Goal: Task Accomplishment & Management: Use online tool/utility

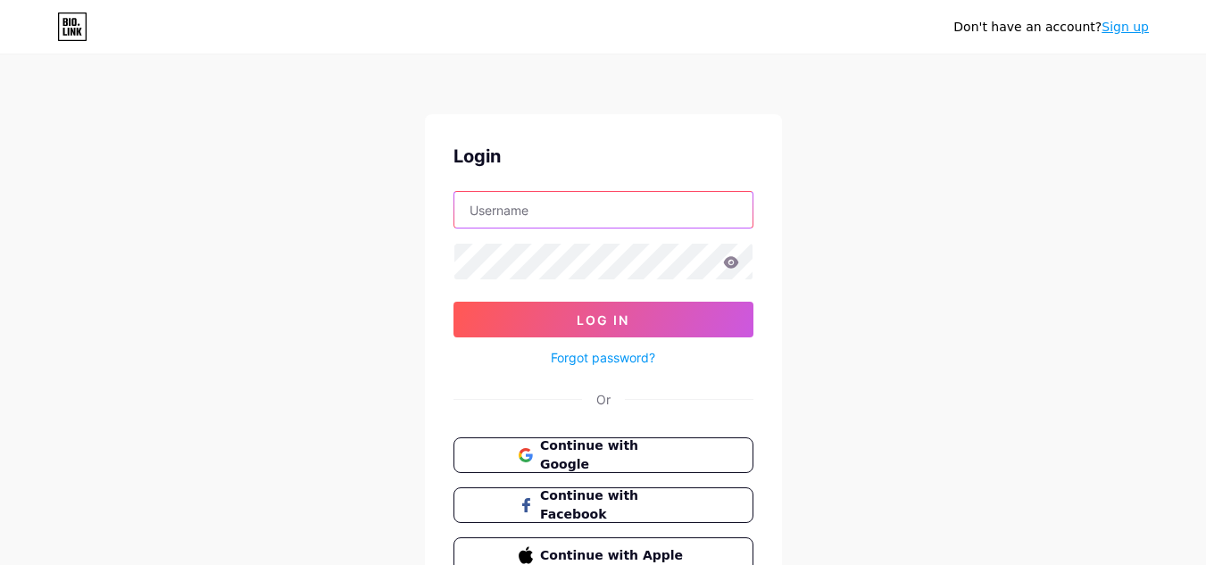
click at [642, 200] on input "text" at bounding box center [603, 210] width 298 height 36
paste input "[EMAIL_ADDRESS][DOMAIN_NAME]"
drag, startPoint x: 509, startPoint y: 210, endPoint x: 595, endPoint y: 211, distance: 86.6
click at [595, 211] on input "[EMAIL_ADDRESS][DOMAIN_NAME]" at bounding box center [603, 210] width 298 height 36
type input "eaaes"
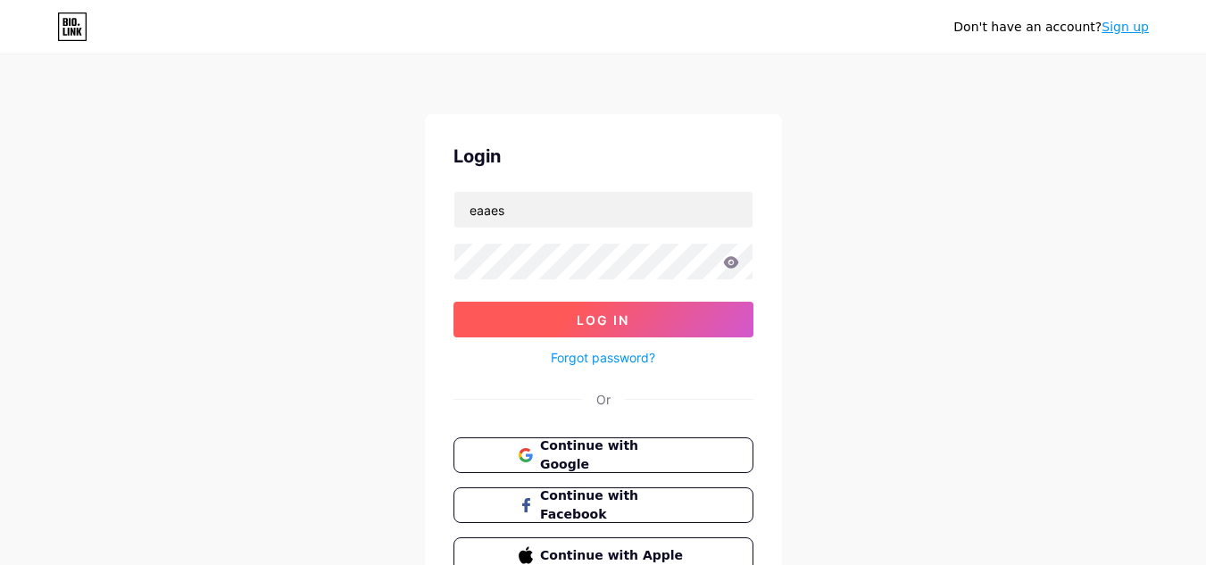
click at [570, 315] on button "Log In" at bounding box center [603, 320] width 300 height 36
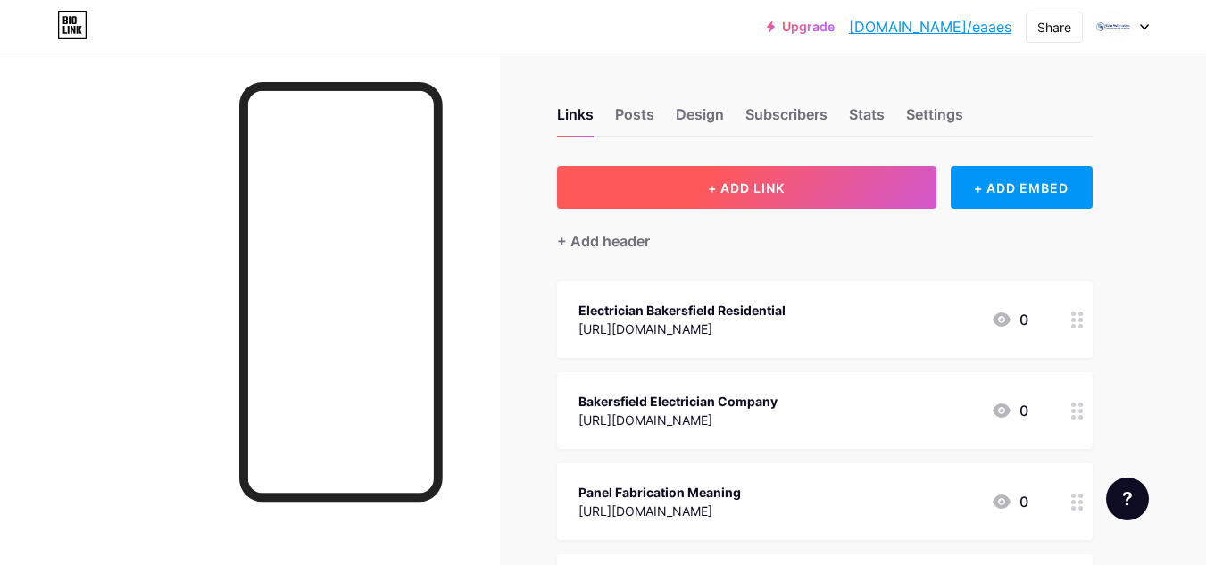
click at [700, 178] on button "+ ADD LINK" at bounding box center [746, 187] width 379 height 43
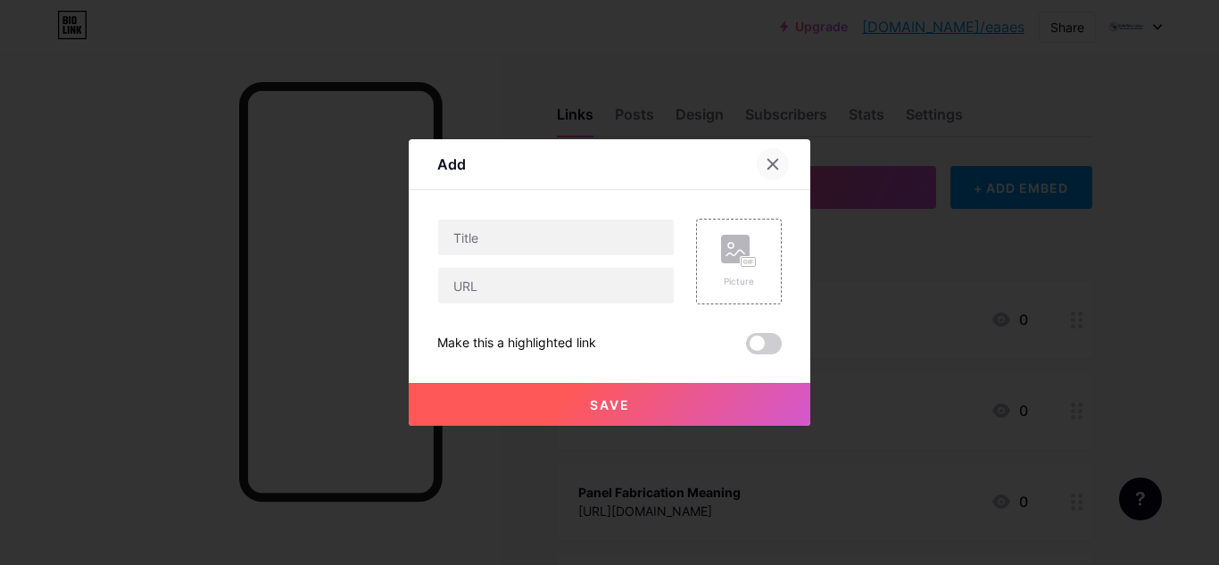
click at [765, 162] on div at bounding box center [773, 164] width 32 height 32
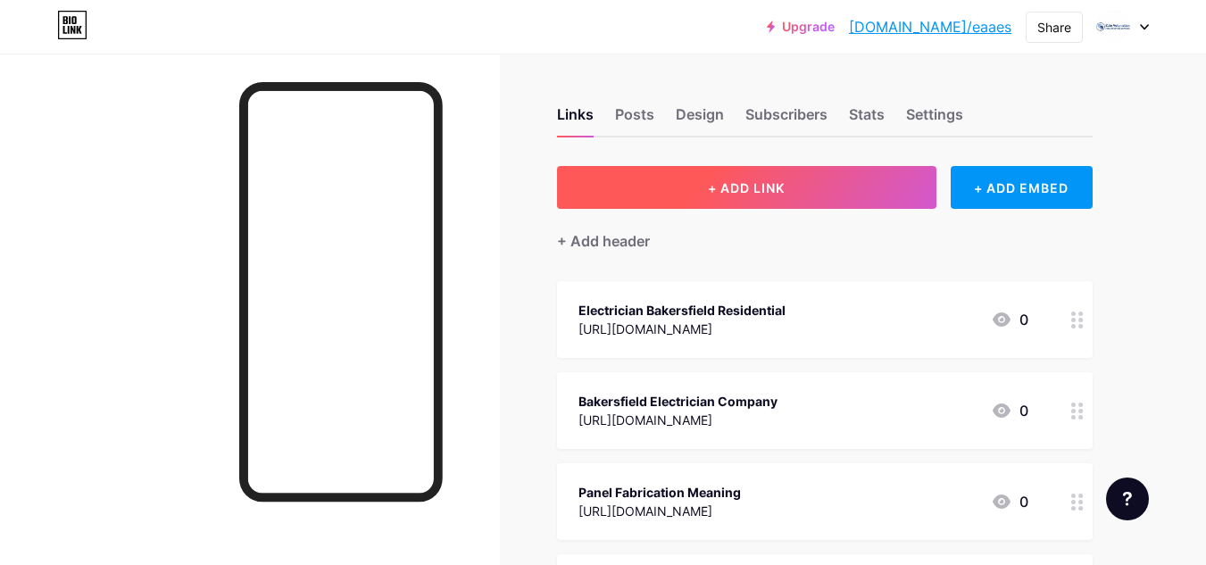
click at [726, 191] on span "+ ADD LINK" at bounding box center [746, 187] width 77 height 15
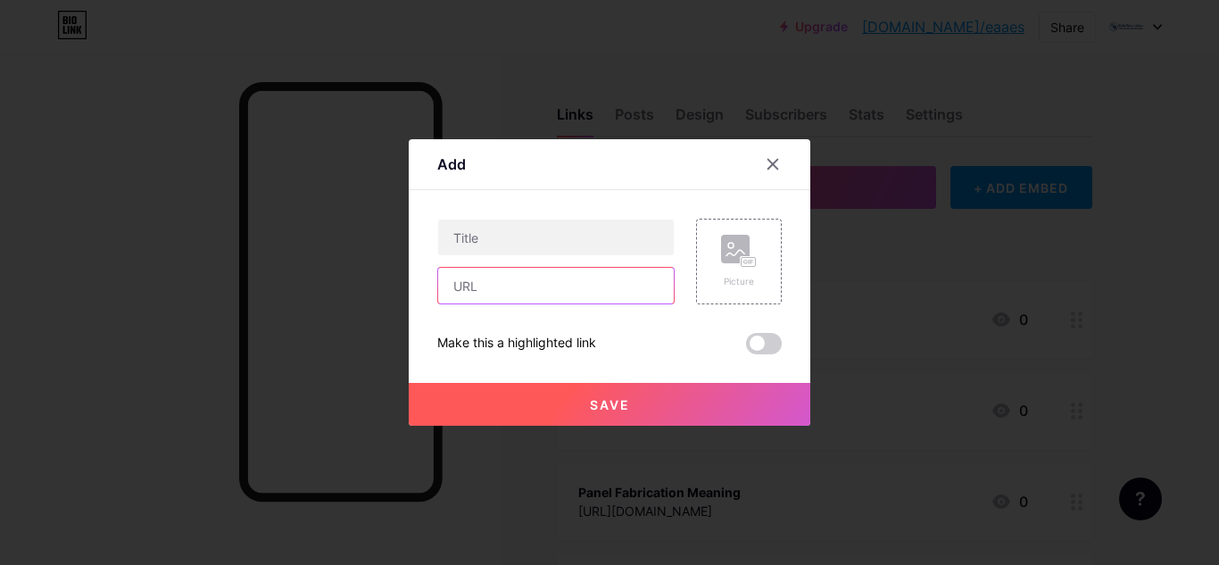
click at [476, 296] on input "text" at bounding box center [556, 286] width 236 height 36
paste input "https://www.golocalezservices.com/contractors-1/elite-automation-electrical-ser…"
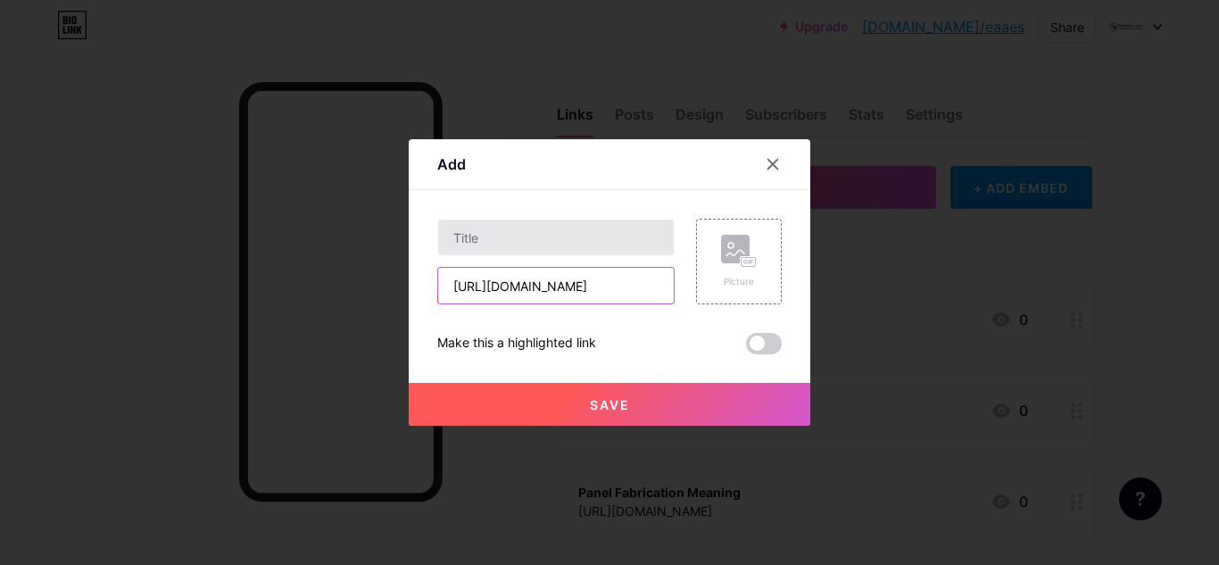
type input "https://www.golocalezservices.com/contractors-1/elite-automation-electrical-ser…"
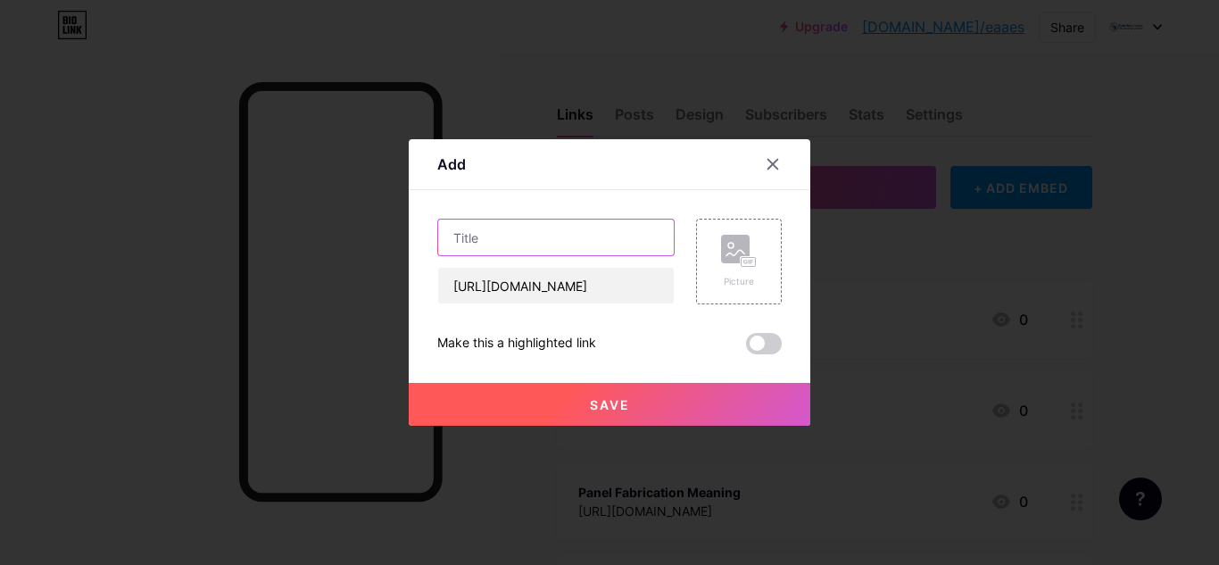
click at [454, 252] on input "text" at bounding box center [556, 238] width 236 height 36
paste input "Industrial Electrician Near Me"
type input "Industrial Electrician Near Me"
click at [645, 396] on button "Save" at bounding box center [610, 404] width 402 height 43
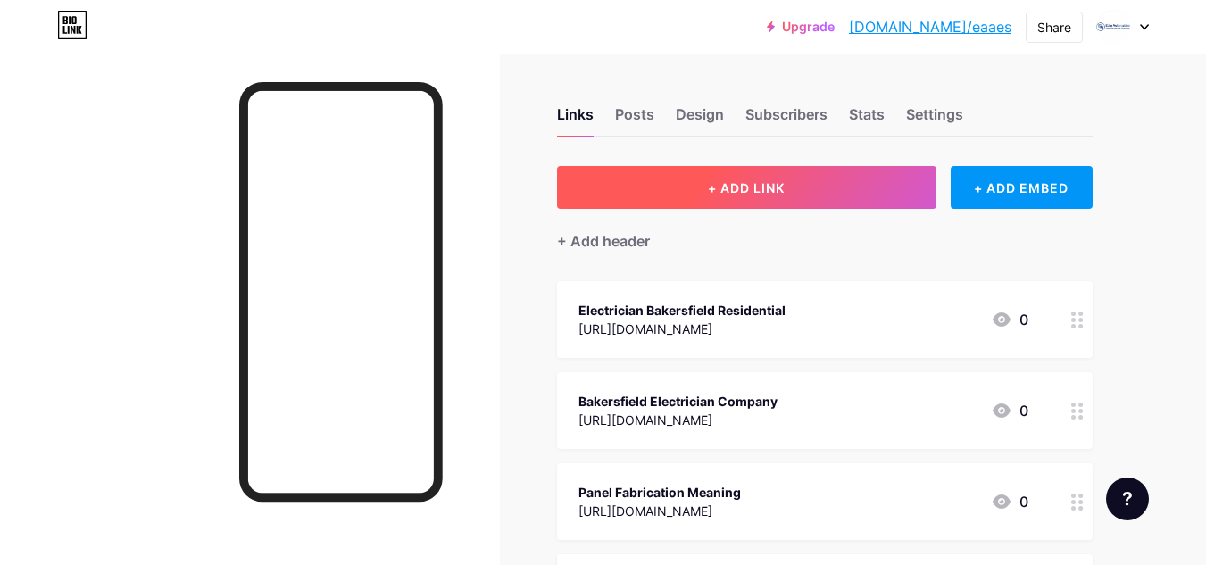
click at [674, 187] on button "+ ADD LINK" at bounding box center [746, 187] width 379 height 43
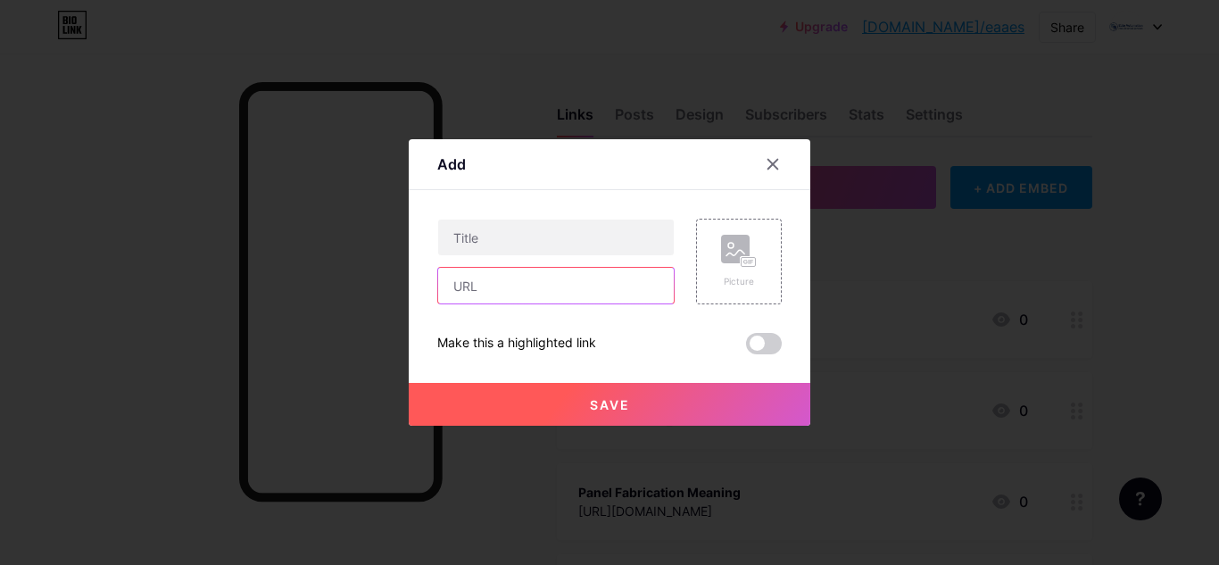
click at [494, 288] on input "text" at bounding box center [556, 286] width 236 height 36
paste input "https://www.eqlic.com/detail/elite-automation-electrical-services-inc-bakersfie…"
type input "https://www.eqlic.com/detail/elite-automation-electrical-services-inc-bakersfie…"
click at [498, 258] on div "https://www.eqlic.com/detail/elite-automation-electrical-services-inc-bakersfie…" at bounding box center [555, 262] width 237 height 86
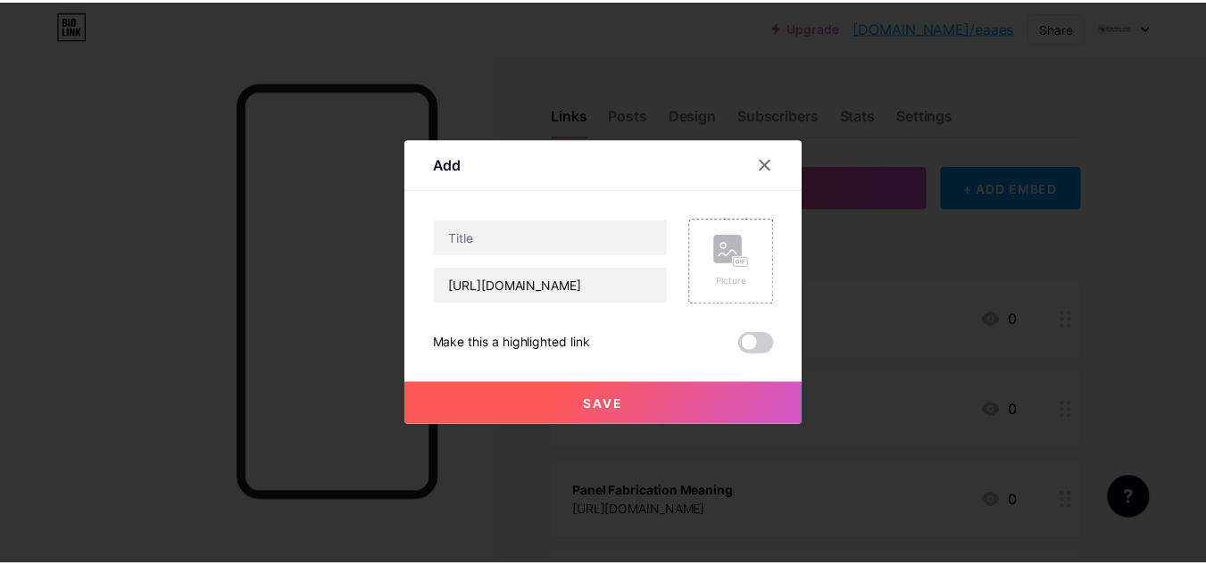
scroll to position [0, 0]
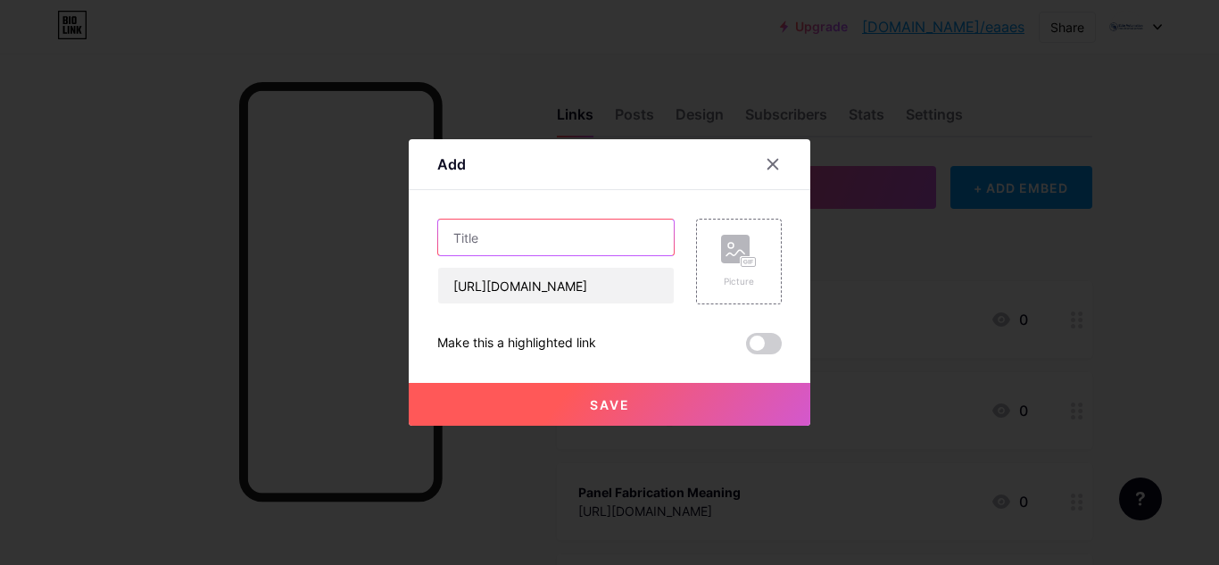
click at [521, 249] on input "text" at bounding box center [556, 238] width 236 height 36
paste input "Electrical Line Work"
type input "Electrical Line Work"
click at [618, 411] on span "Save" at bounding box center [610, 404] width 40 height 15
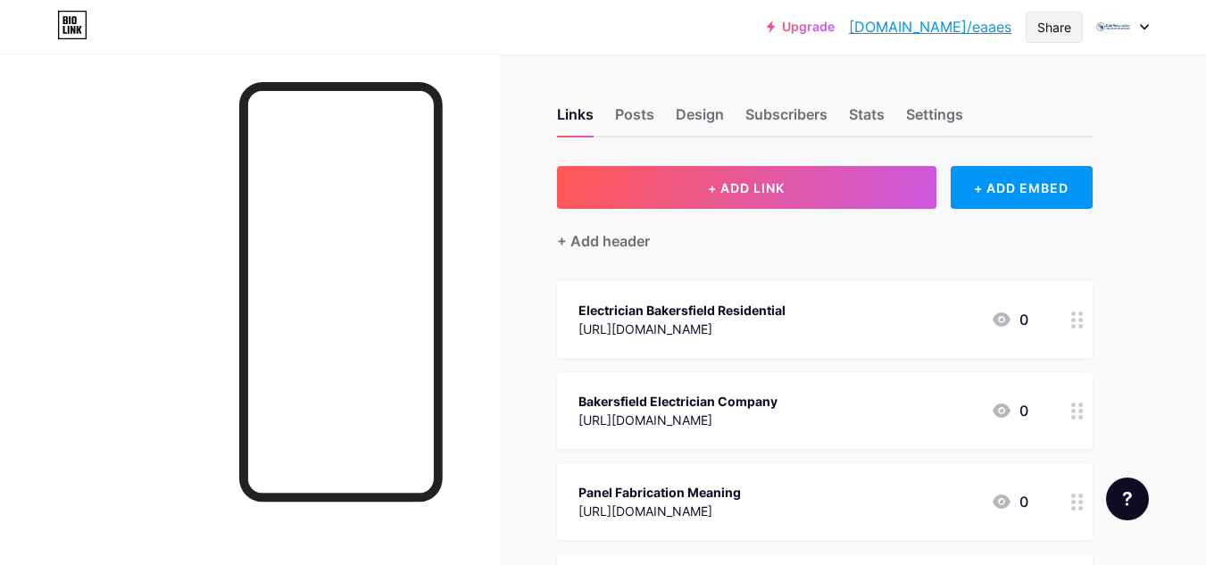
click at [1053, 23] on div "Share" at bounding box center [1054, 27] width 34 height 19
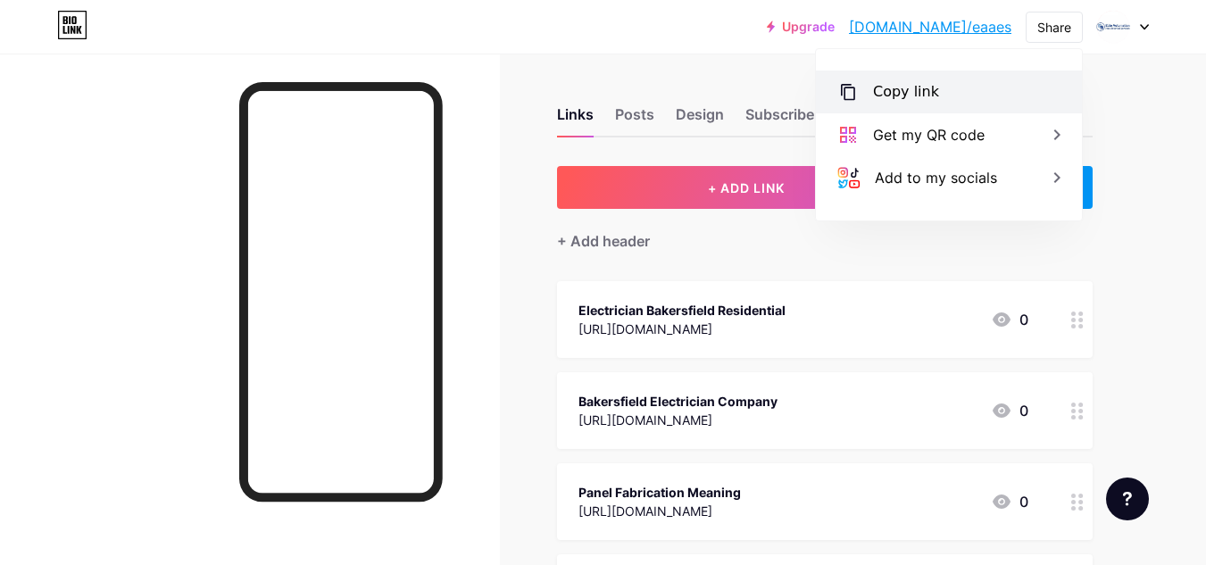
click at [882, 93] on div "Copy link" at bounding box center [906, 91] width 66 height 21
